Goal: Obtain resource: Download file/media

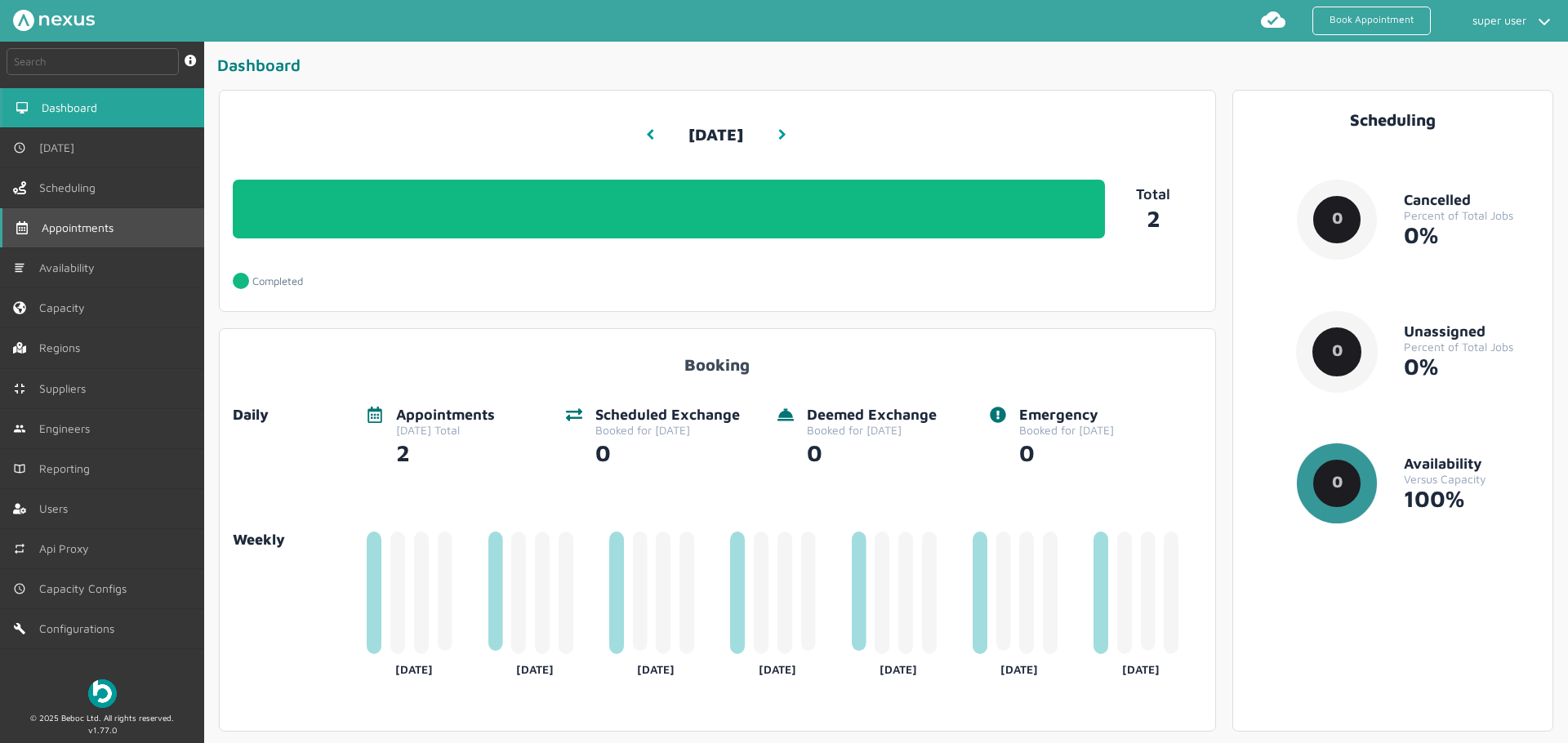
click at [105, 236] on link "Appointments" at bounding box center [101, 227] width 204 height 39
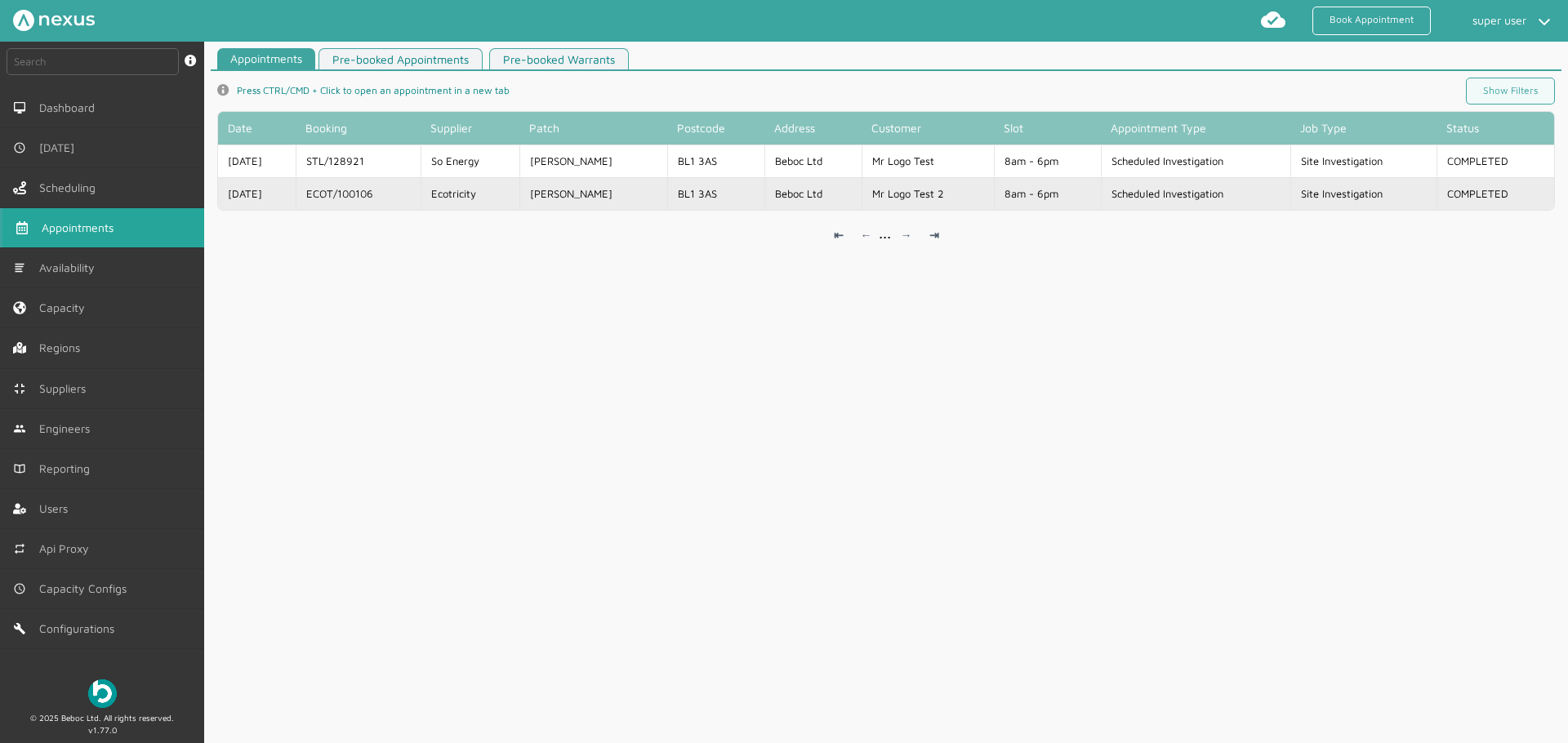
click at [401, 194] on td "ECOT/100106" at bounding box center [358, 193] width 125 height 33
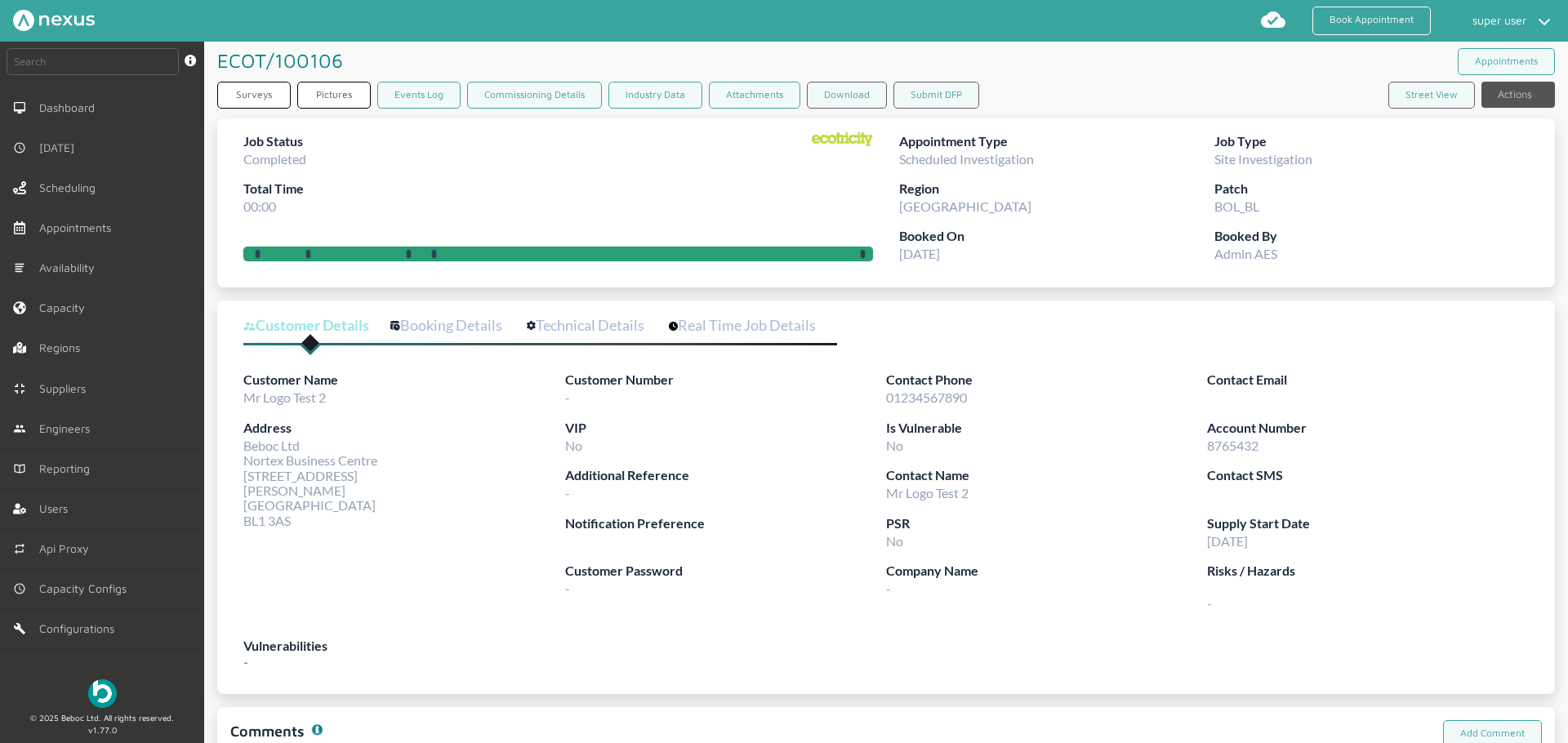
click at [1489, 98] on button "Actions" at bounding box center [1518, 94] width 74 height 26
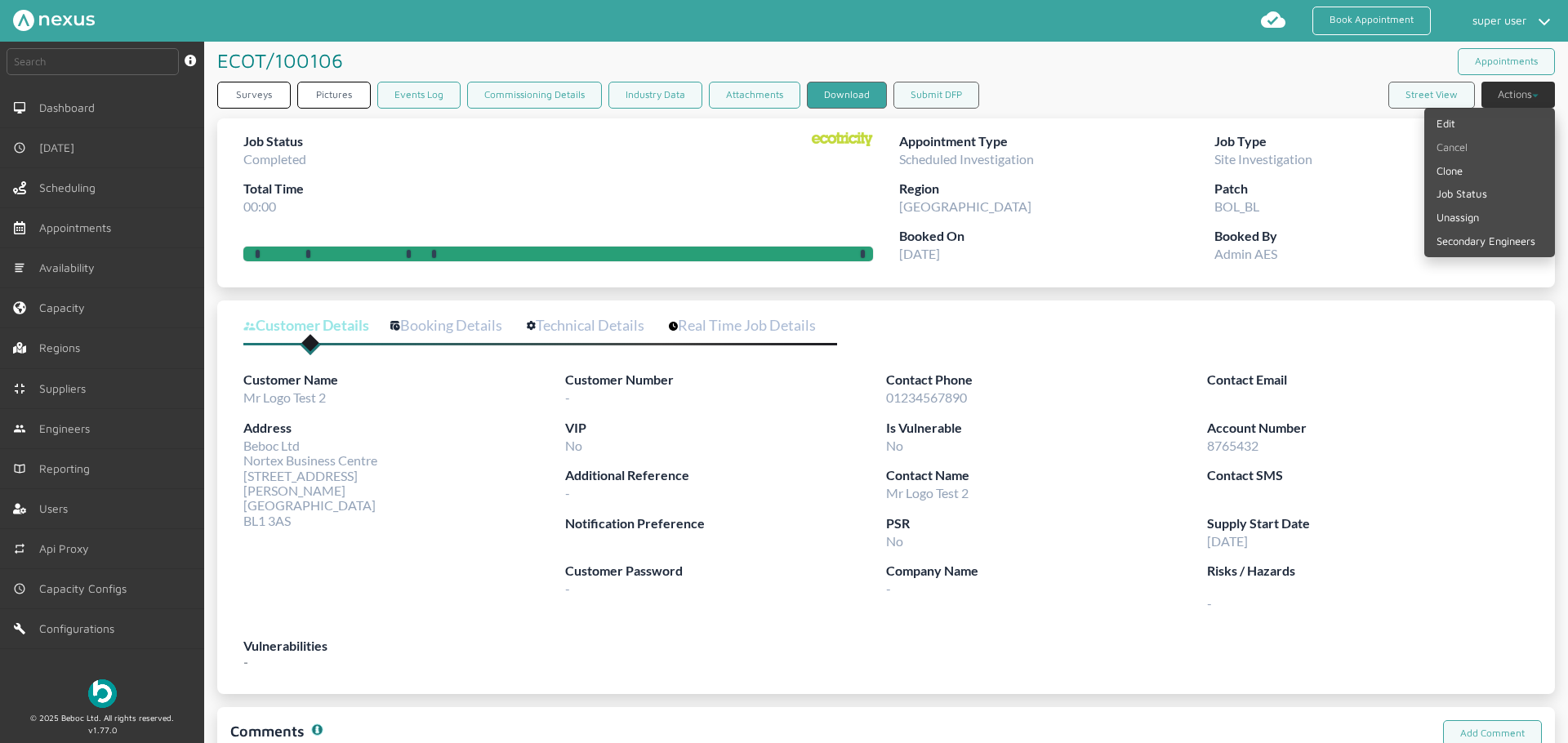
click at [845, 101] on button "Download" at bounding box center [847, 94] width 80 height 27
click at [242, 62] on h1 "ECOT/100106 ️️️" at bounding box center [282, 61] width 131 height 38
copy h1 "ECOT"
click at [190, 223] on link "Appointments" at bounding box center [101, 227] width 204 height 39
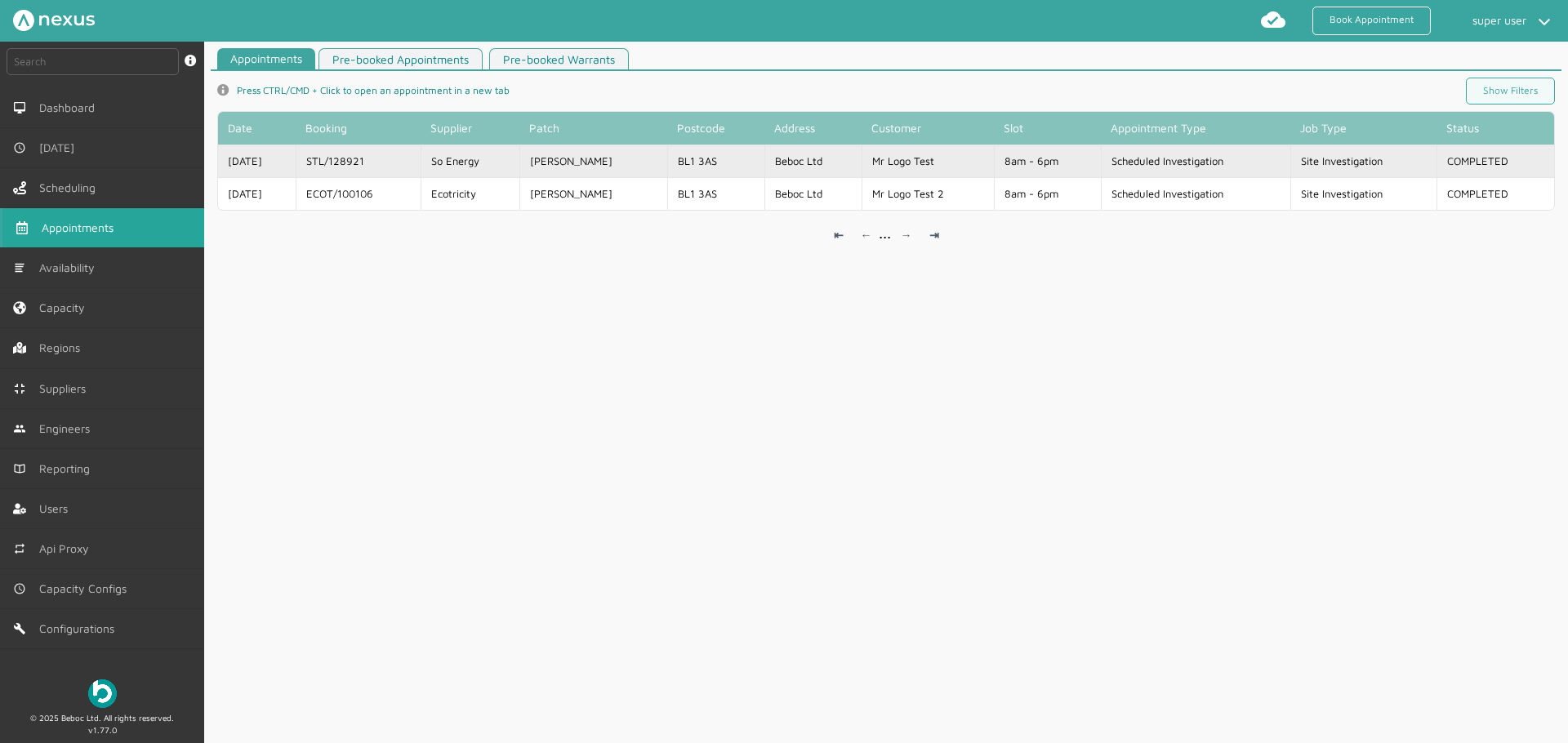
click at [295, 161] on td "[DATE]" at bounding box center [257, 160] width 78 height 33
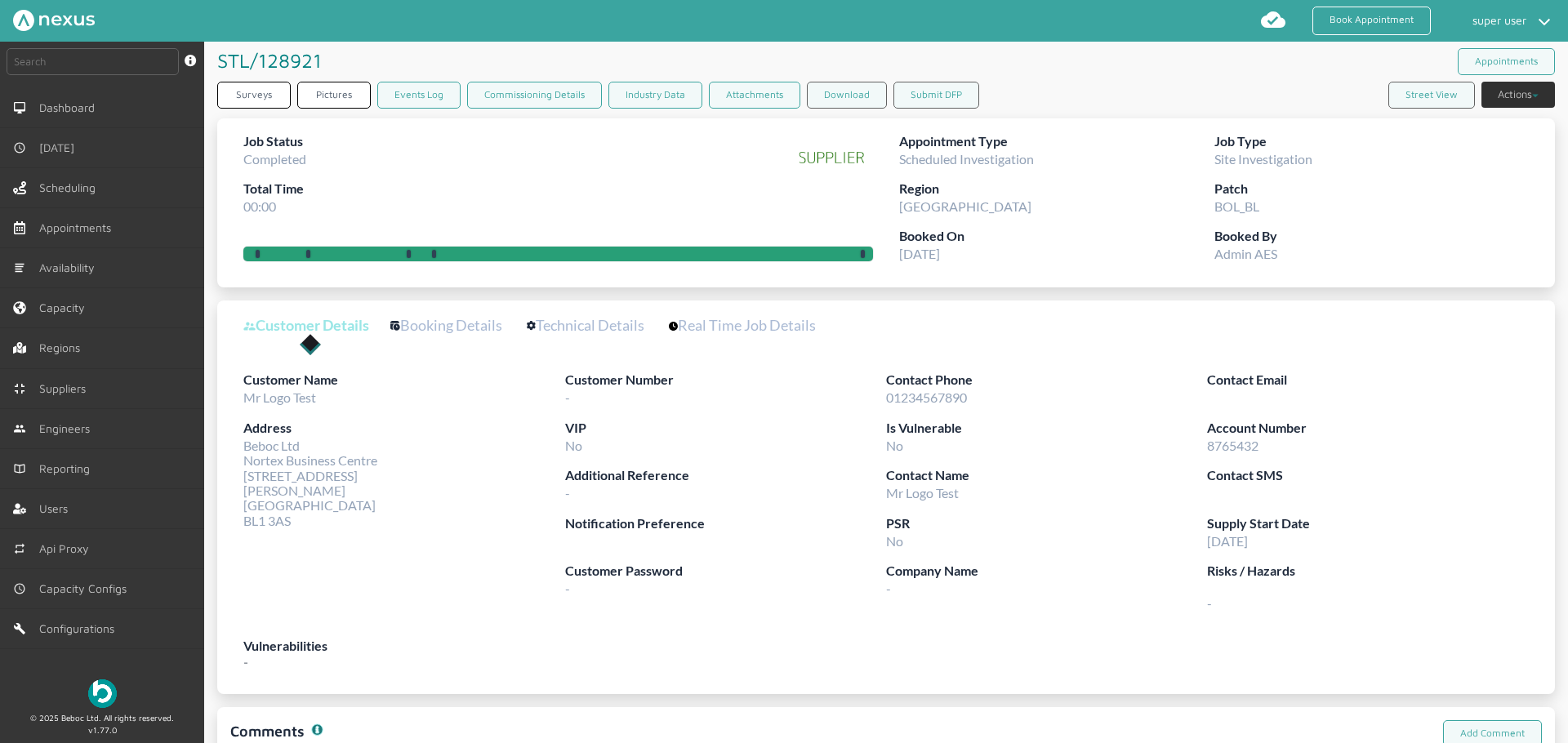
click at [816, 159] on img at bounding box center [833, 157] width 79 height 53
